Goal: Task Accomplishment & Management: Complete application form

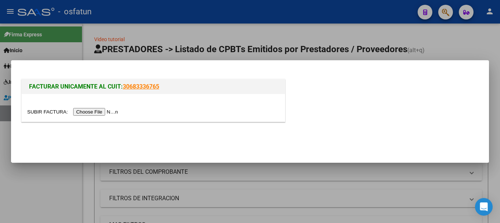
click at [105, 114] on input "file" at bounding box center [73, 112] width 93 height 8
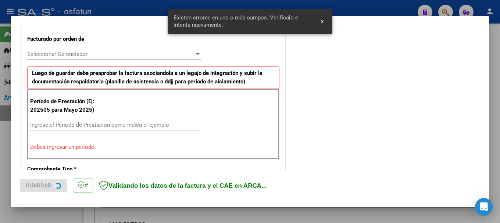
scroll to position [221, 0]
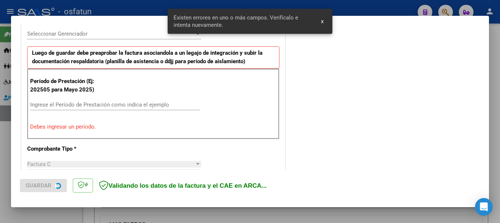
click at [69, 107] on input "Ingrese el Período de Prestación como indica el ejemplo" at bounding box center [115, 105] width 170 height 7
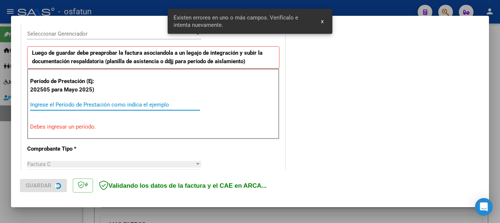
click at [69, 106] on input "Ingrese el Período de Prestación como indica el ejemplo" at bounding box center [115, 105] width 170 height 7
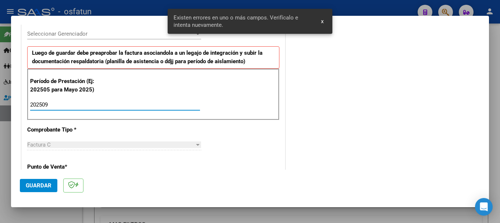
type input "202509"
click at [32, 189] on span "Guardar" at bounding box center [39, 185] width 26 height 7
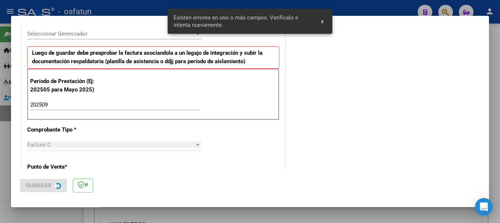
scroll to position [0, 0]
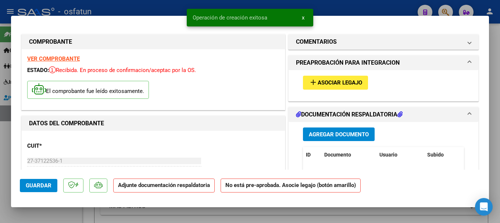
click at [363, 137] on span "Agregar Documento" at bounding box center [339, 134] width 60 height 7
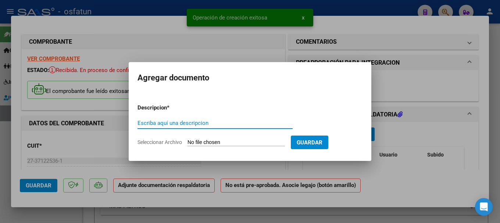
click at [201, 122] on input "Escriba aquí una descripcion" at bounding box center [215, 123] width 155 height 7
type input "ASISTENCIA"
click at [209, 145] on input "Seleccionar Archivo" at bounding box center [236, 142] width 97 height 7
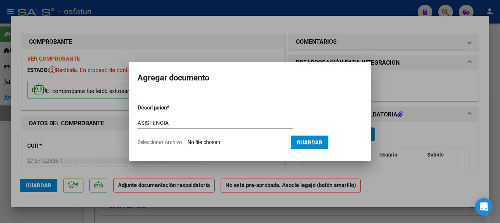
type input "C:\fakepath\ESCURRA [DATE] TO.pdf"
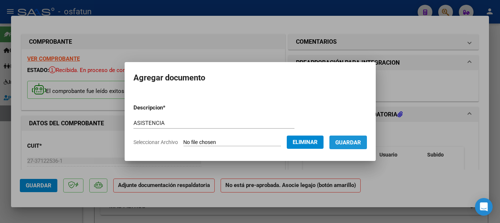
click at [361, 141] on span "Guardar" at bounding box center [349, 142] width 26 height 7
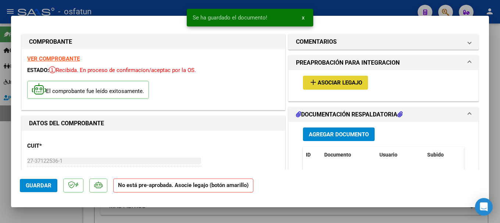
click at [329, 88] on button "add Asociar Legajo" at bounding box center [335, 83] width 65 height 14
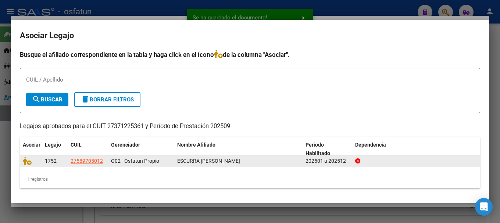
click at [22, 163] on datatable-body-cell at bounding box center [31, 161] width 22 height 11
click at [25, 164] on icon at bounding box center [27, 161] width 9 height 8
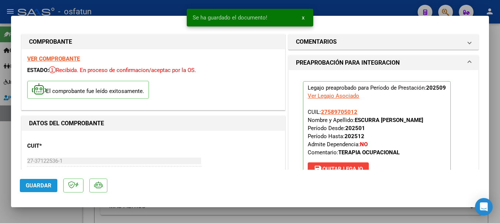
click at [38, 187] on span "Guardar" at bounding box center [39, 185] width 26 height 7
click at [354, 6] on div at bounding box center [250, 111] width 500 height 223
type input "$ 0,00"
